Goal: Check status: Check status

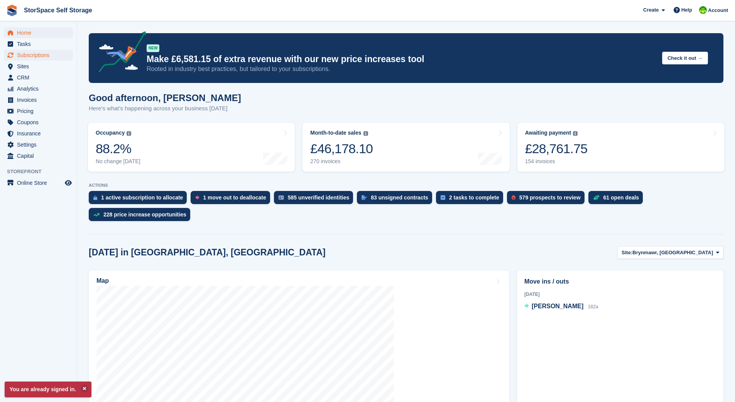
click at [36, 55] on span "Subscriptions" at bounding box center [40, 55] width 46 height 11
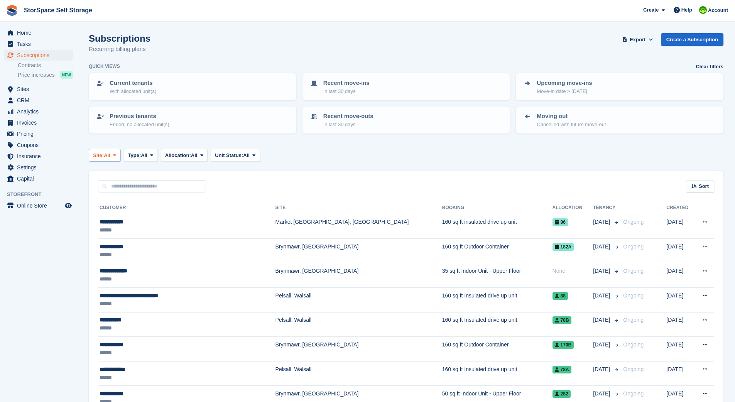
click at [110, 153] on span "All" at bounding box center [107, 156] width 7 height 8
click at [119, 186] on link "Brynmawr, [GEOGRAPHIC_DATA]" at bounding box center [168, 187] width 152 height 14
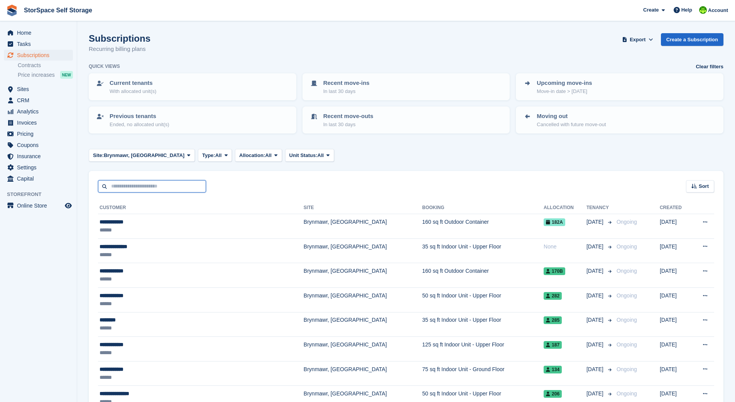
click at [155, 185] on input "text" at bounding box center [152, 186] width 108 height 13
type input "****"
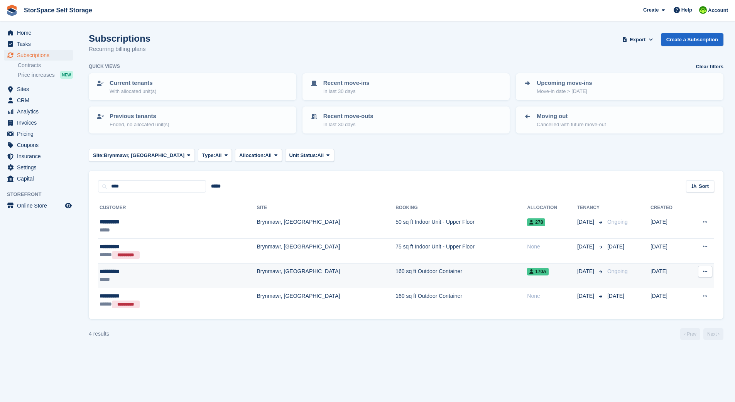
click at [257, 270] on td "Brynmawr, [GEOGRAPHIC_DATA]" at bounding box center [326, 275] width 139 height 25
